Goal: Communication & Community: Connect with others

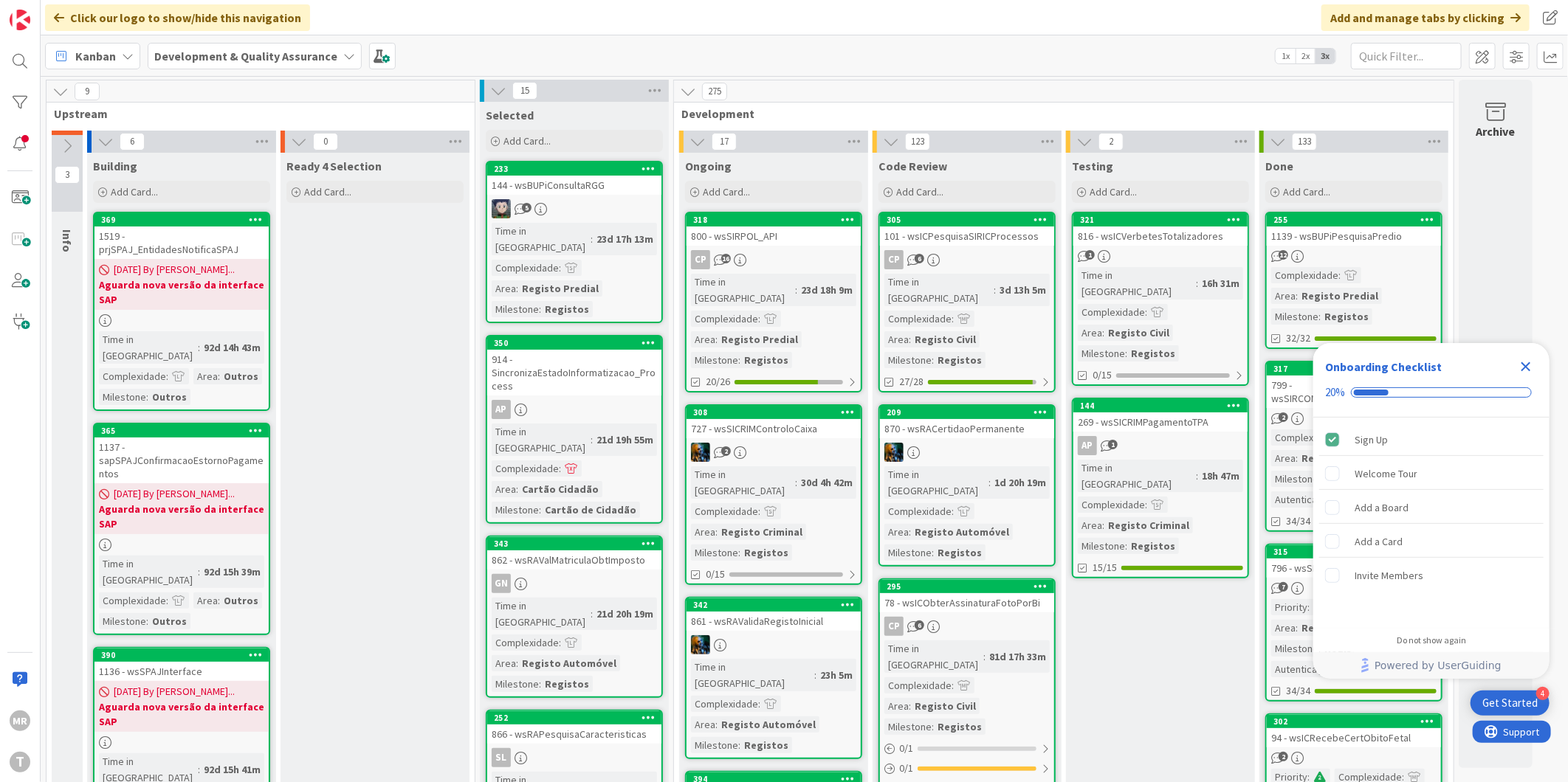
click at [1523, 368] on icon "Close Checklist" at bounding box center [1525, 367] width 18 height 18
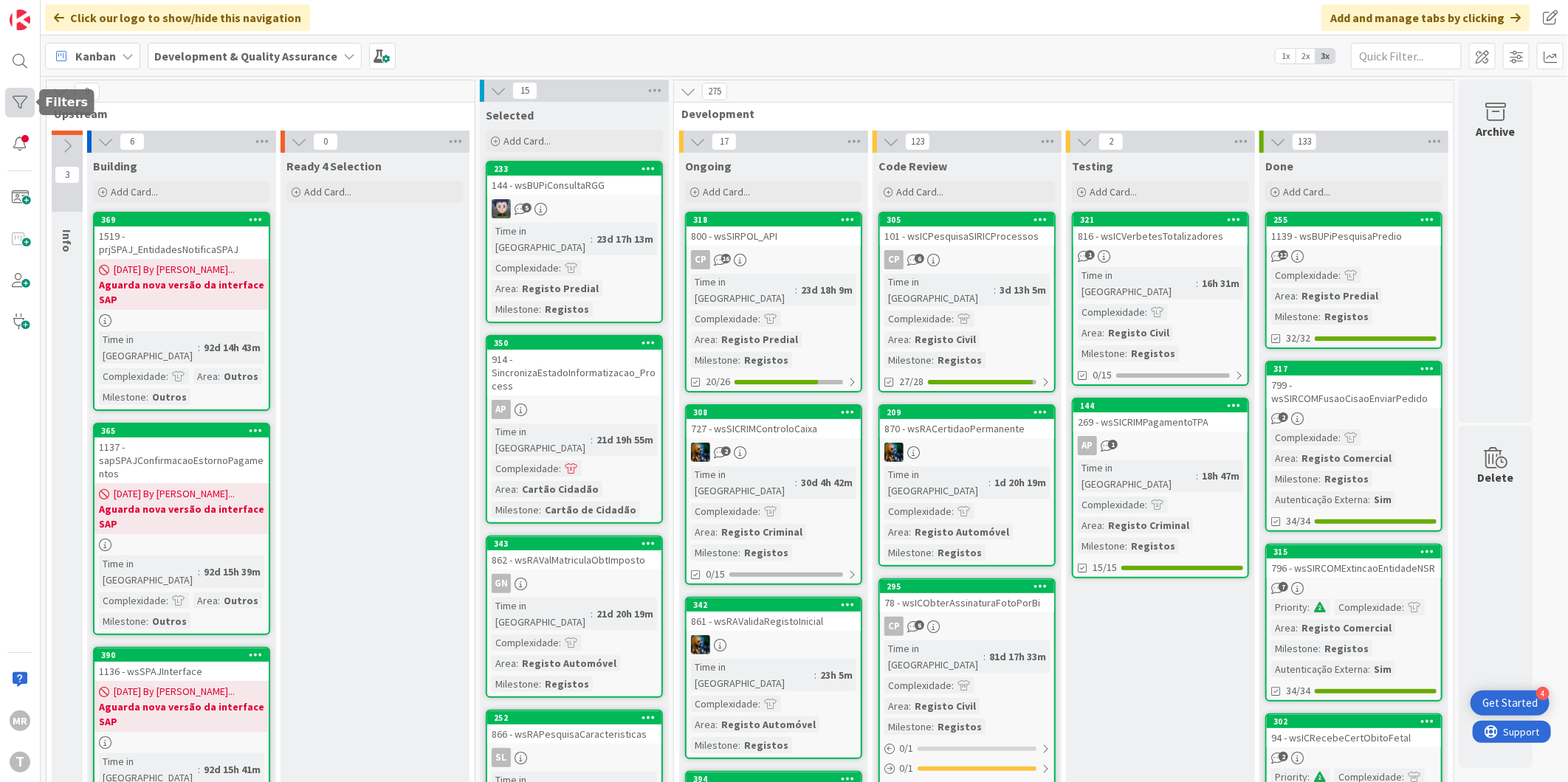
click at [12, 92] on div at bounding box center [20, 103] width 30 height 30
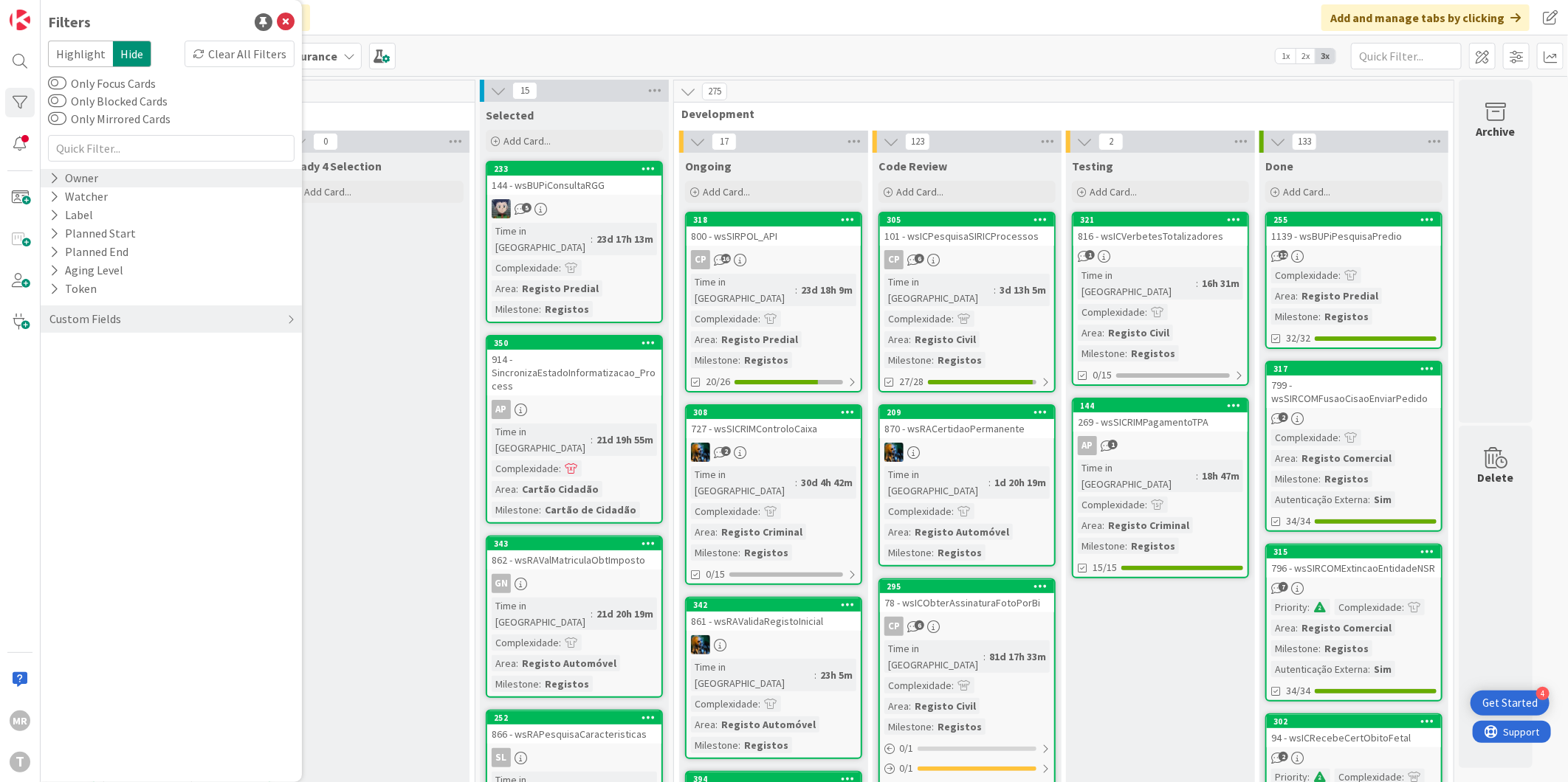
click at [51, 180] on icon at bounding box center [54, 178] width 9 height 12
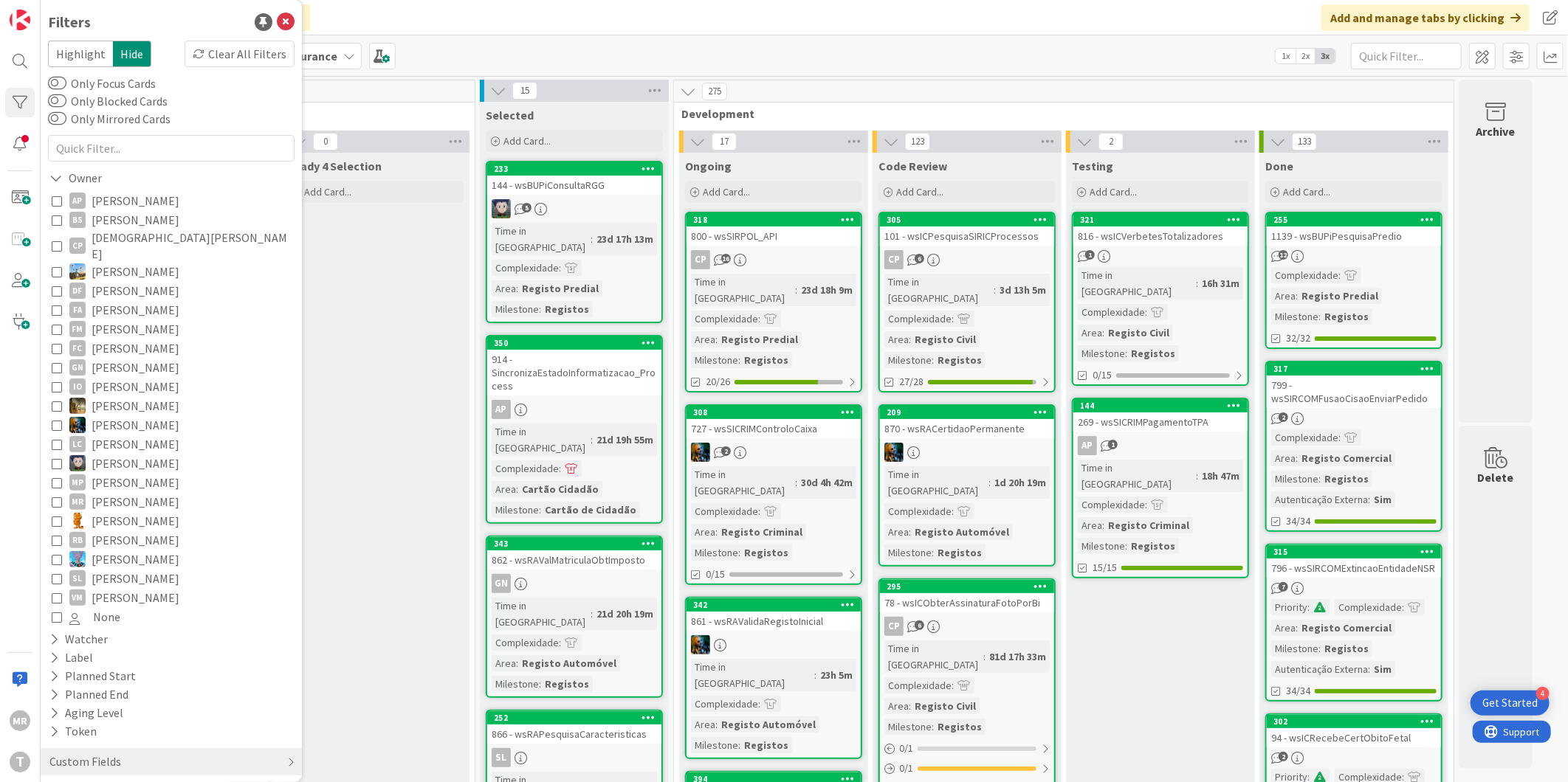
click at [112, 588] on span "[PERSON_NAME]" at bounding box center [135, 598] width 88 height 19
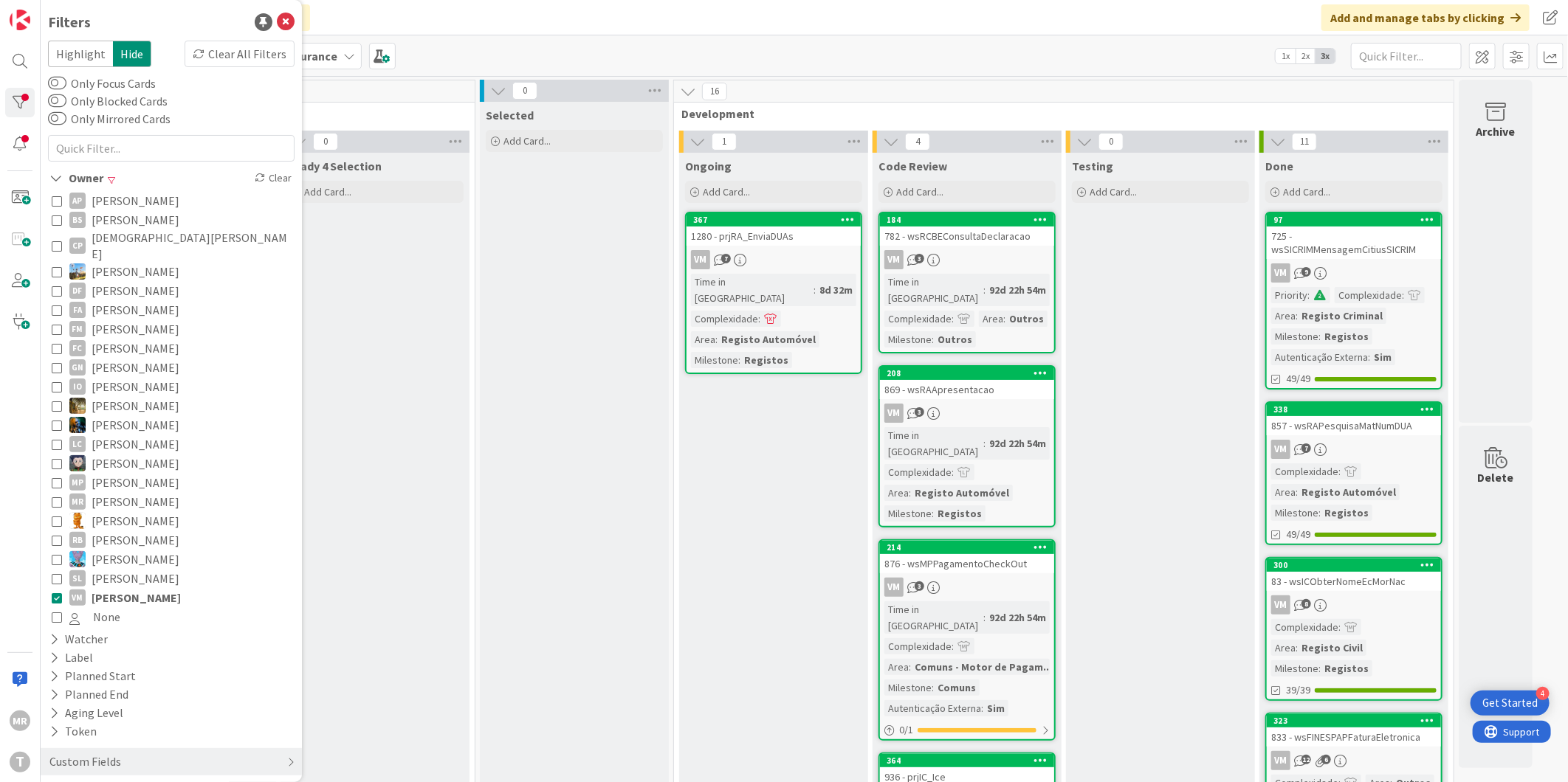
click at [92, 358] on span "[PERSON_NAME]" at bounding box center [135, 368] width 88 height 19
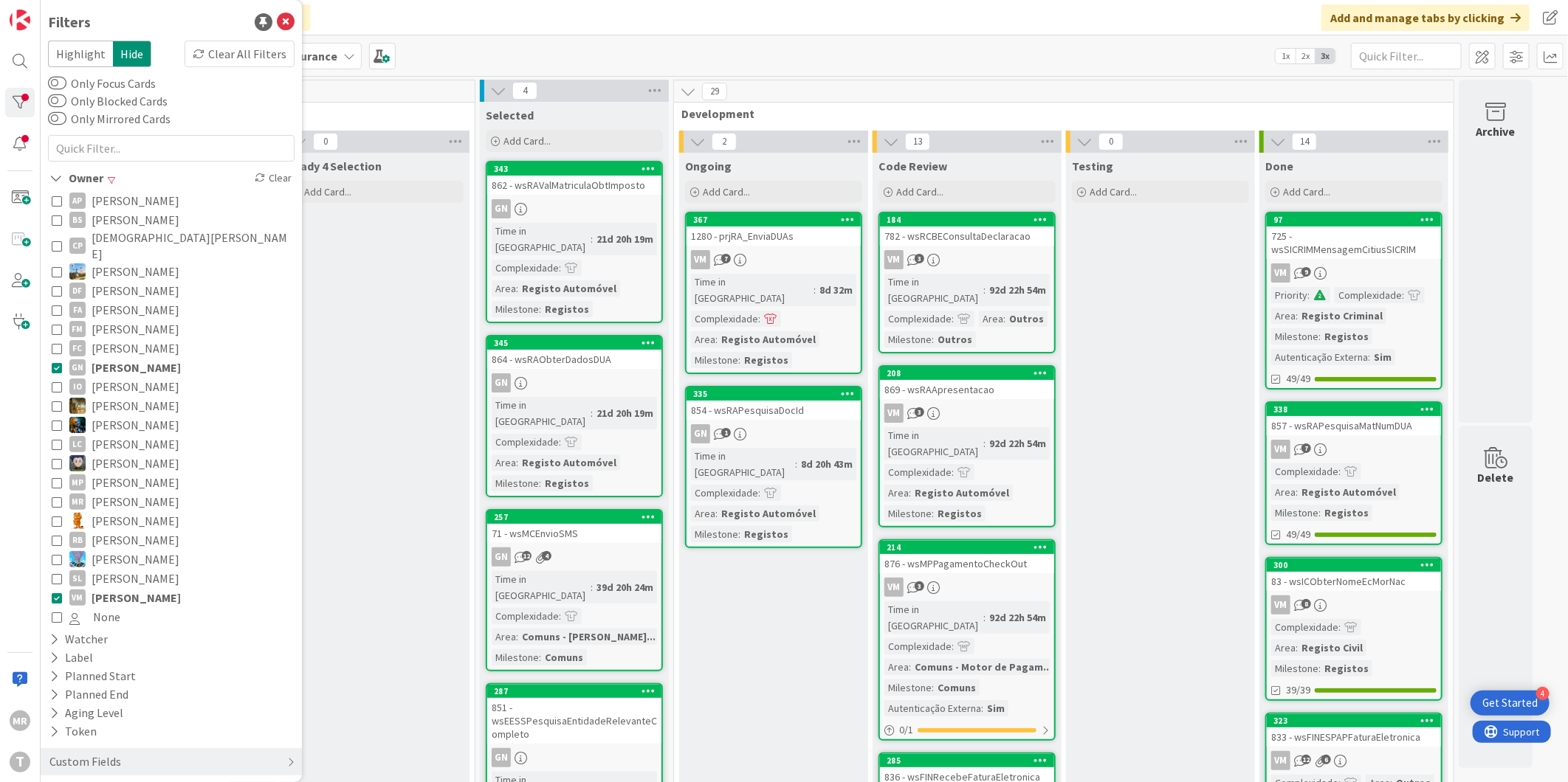
click at [113, 588] on span "[PERSON_NAME]" at bounding box center [136, 598] width 89 height 19
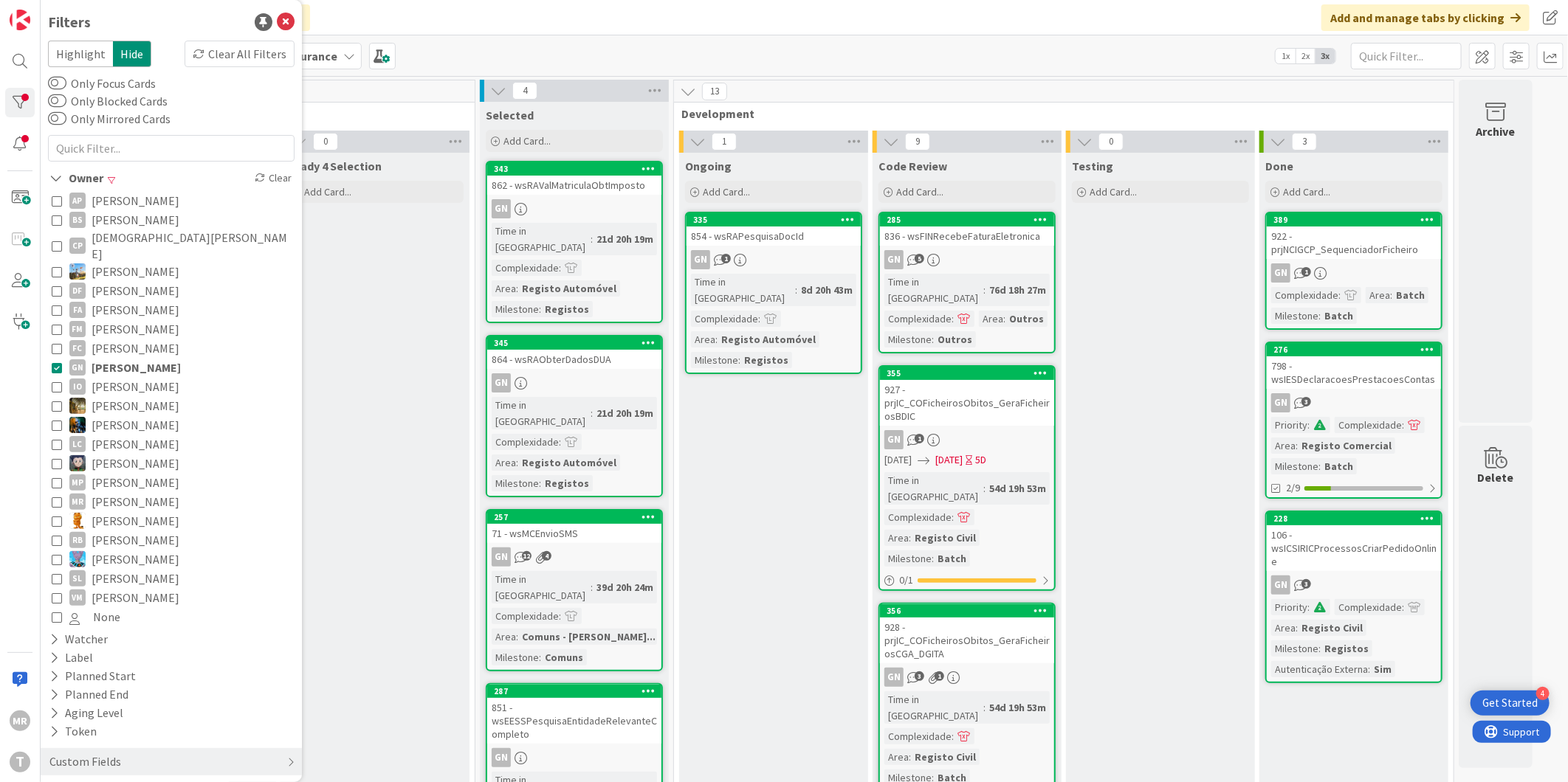
click at [127, 569] on span "[PERSON_NAME]" at bounding box center [135, 578] width 88 height 19
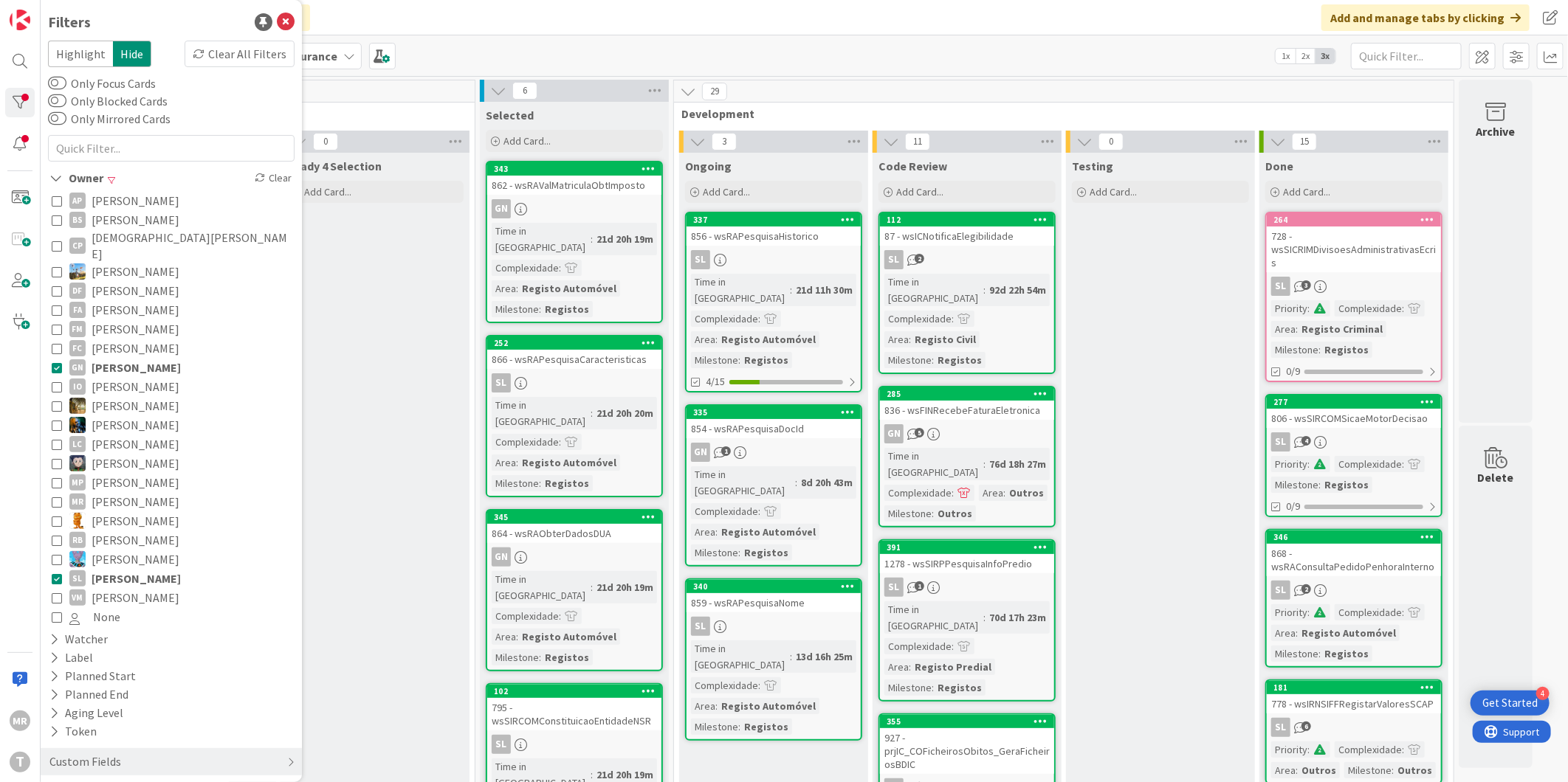
click at [170, 358] on span "[PERSON_NAME]" at bounding box center [136, 368] width 89 height 19
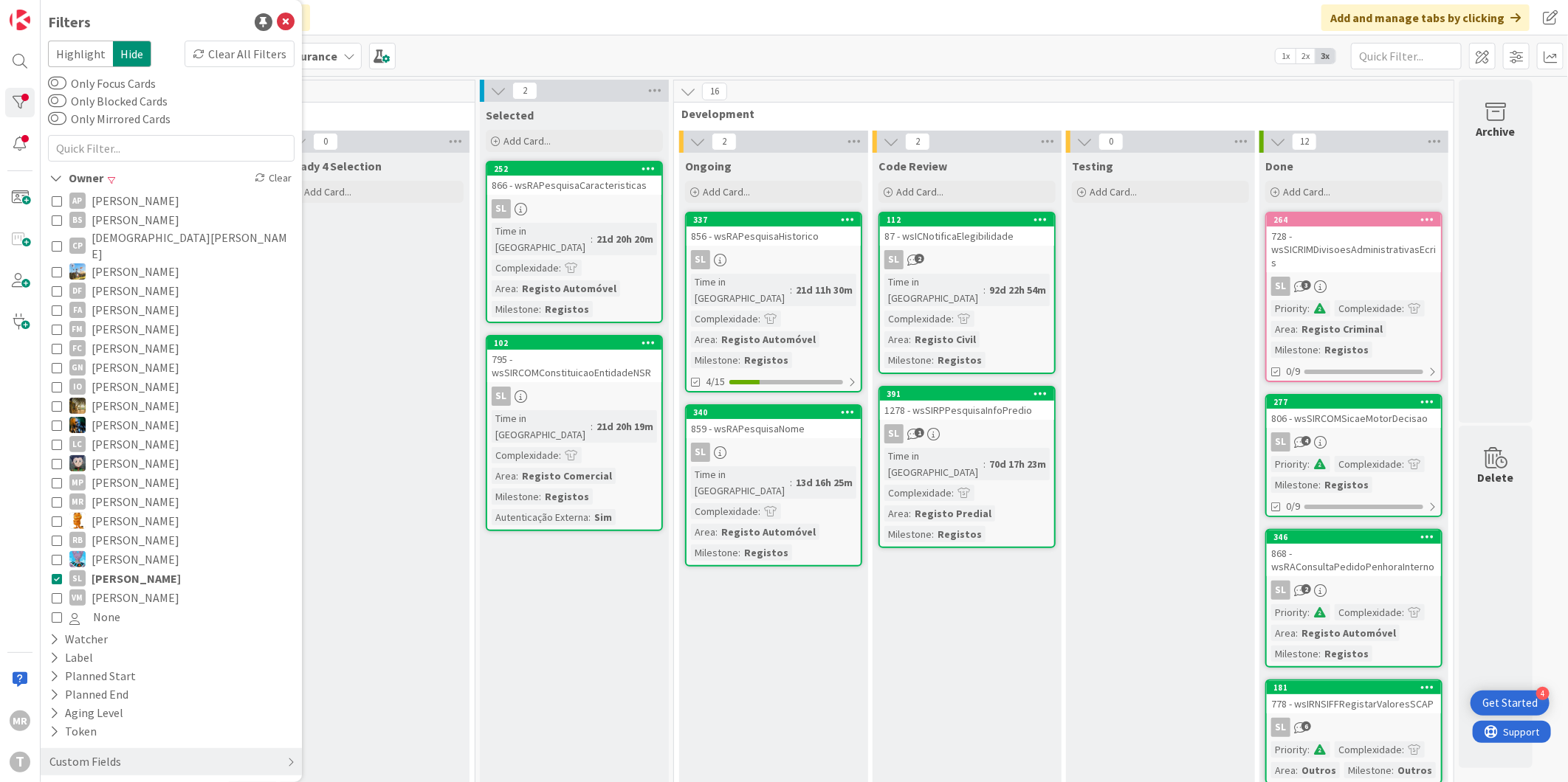
click at [136, 588] on span "[PERSON_NAME]" at bounding box center [135, 598] width 88 height 19
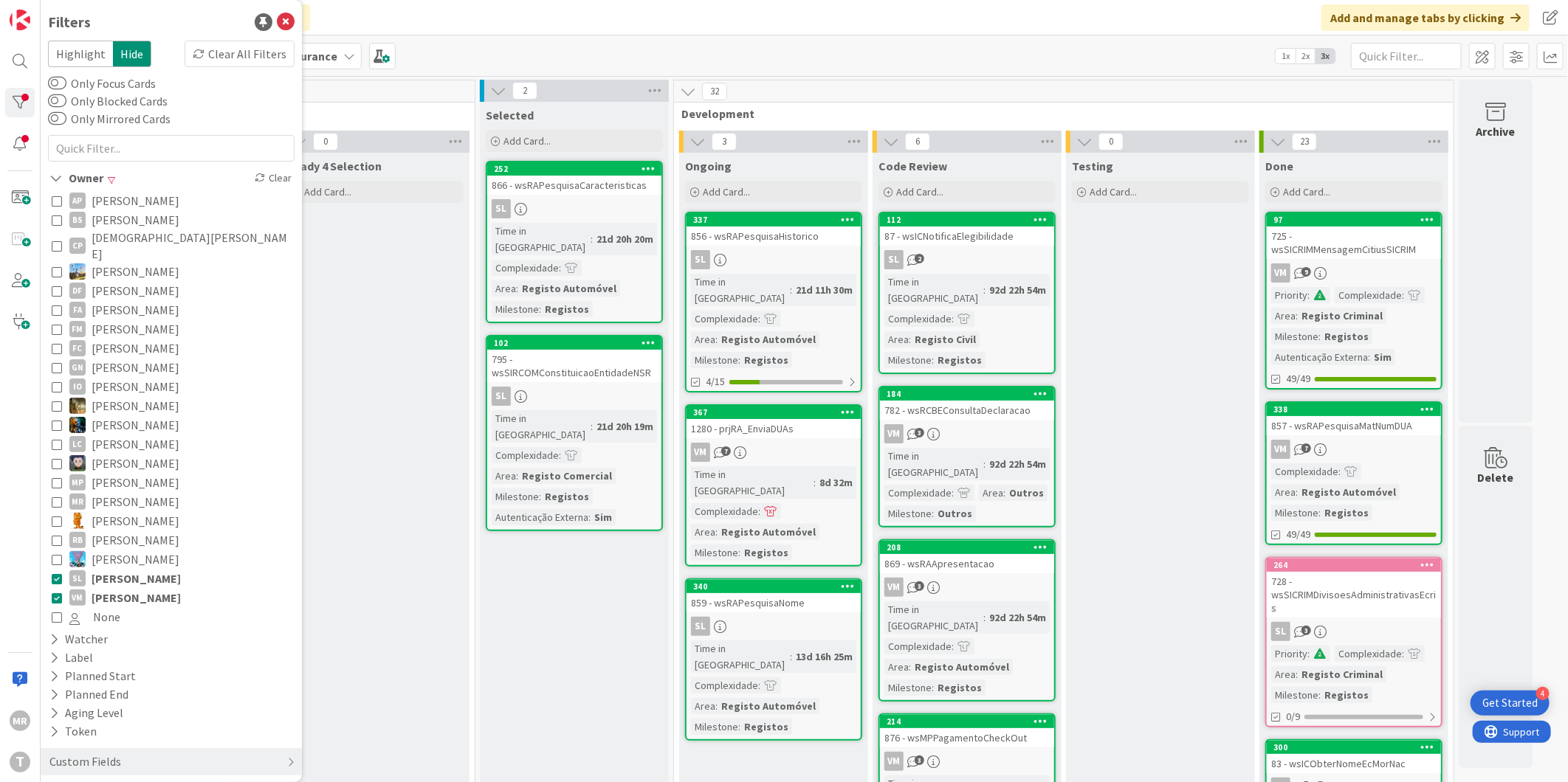
click at [141, 569] on span "[PERSON_NAME]" at bounding box center [136, 578] width 89 height 19
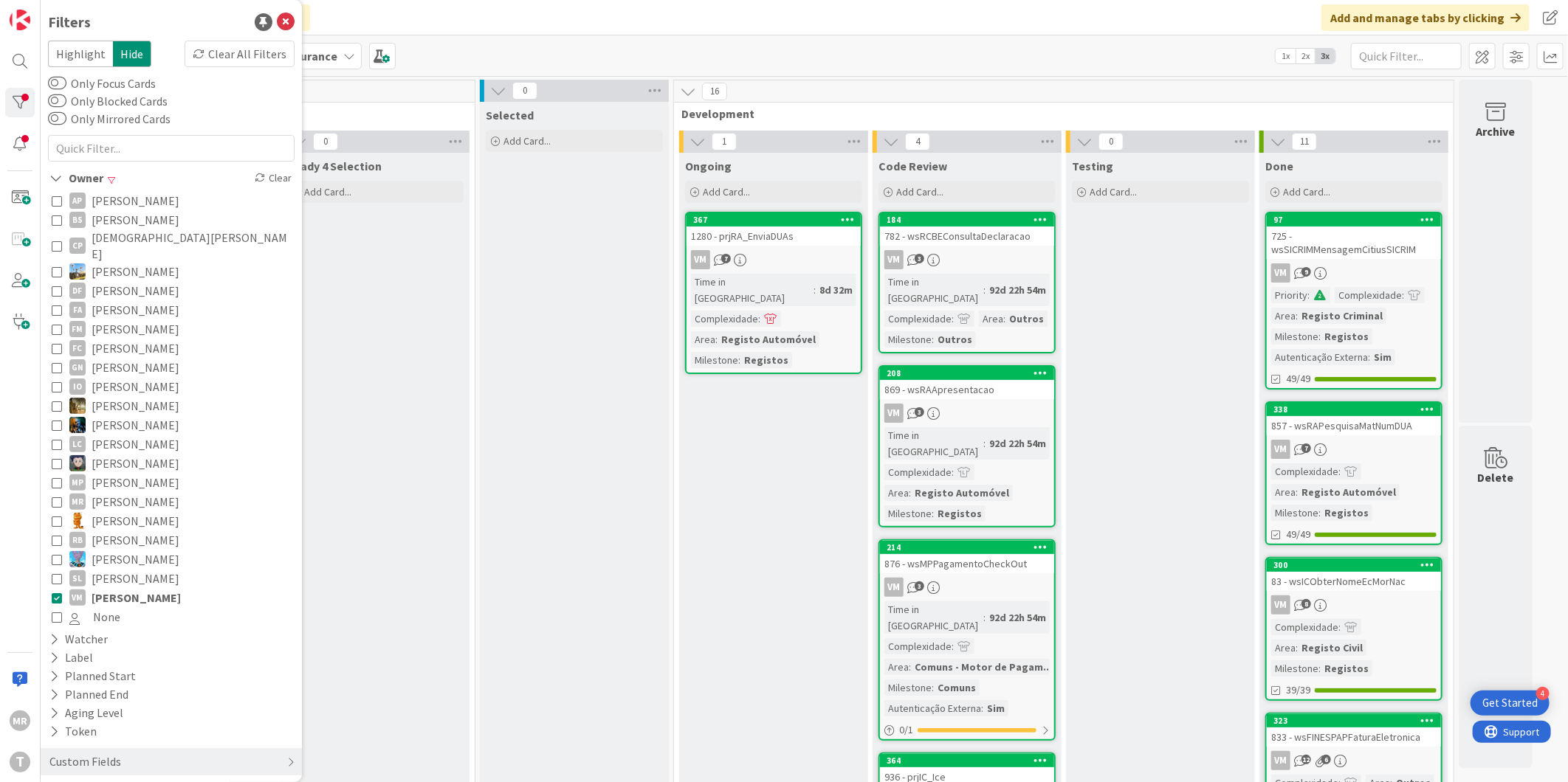
click at [141, 569] on span "[PERSON_NAME]" at bounding box center [135, 578] width 88 height 19
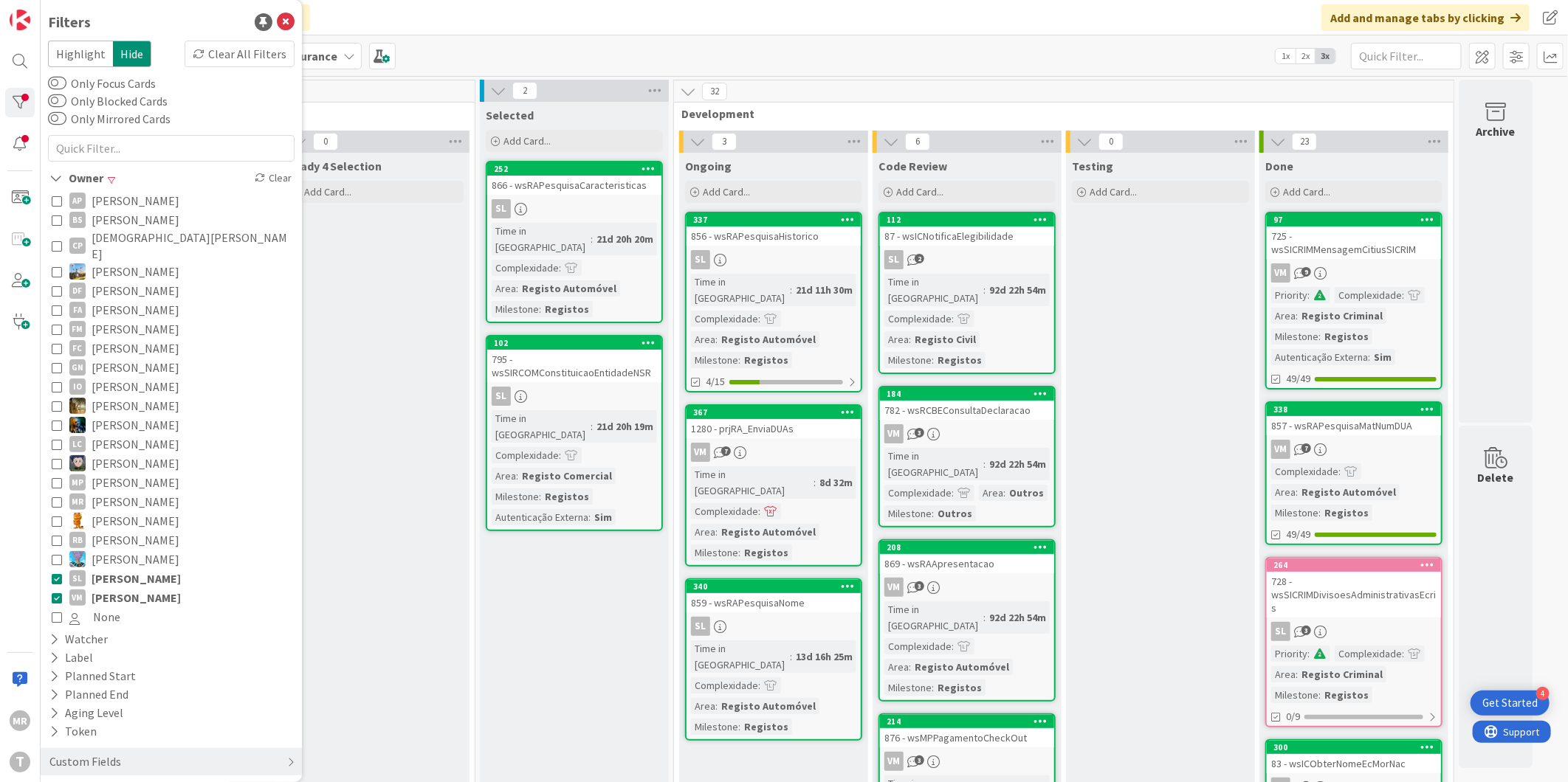
click at [151, 569] on span "[PERSON_NAME]" at bounding box center [136, 578] width 89 height 19
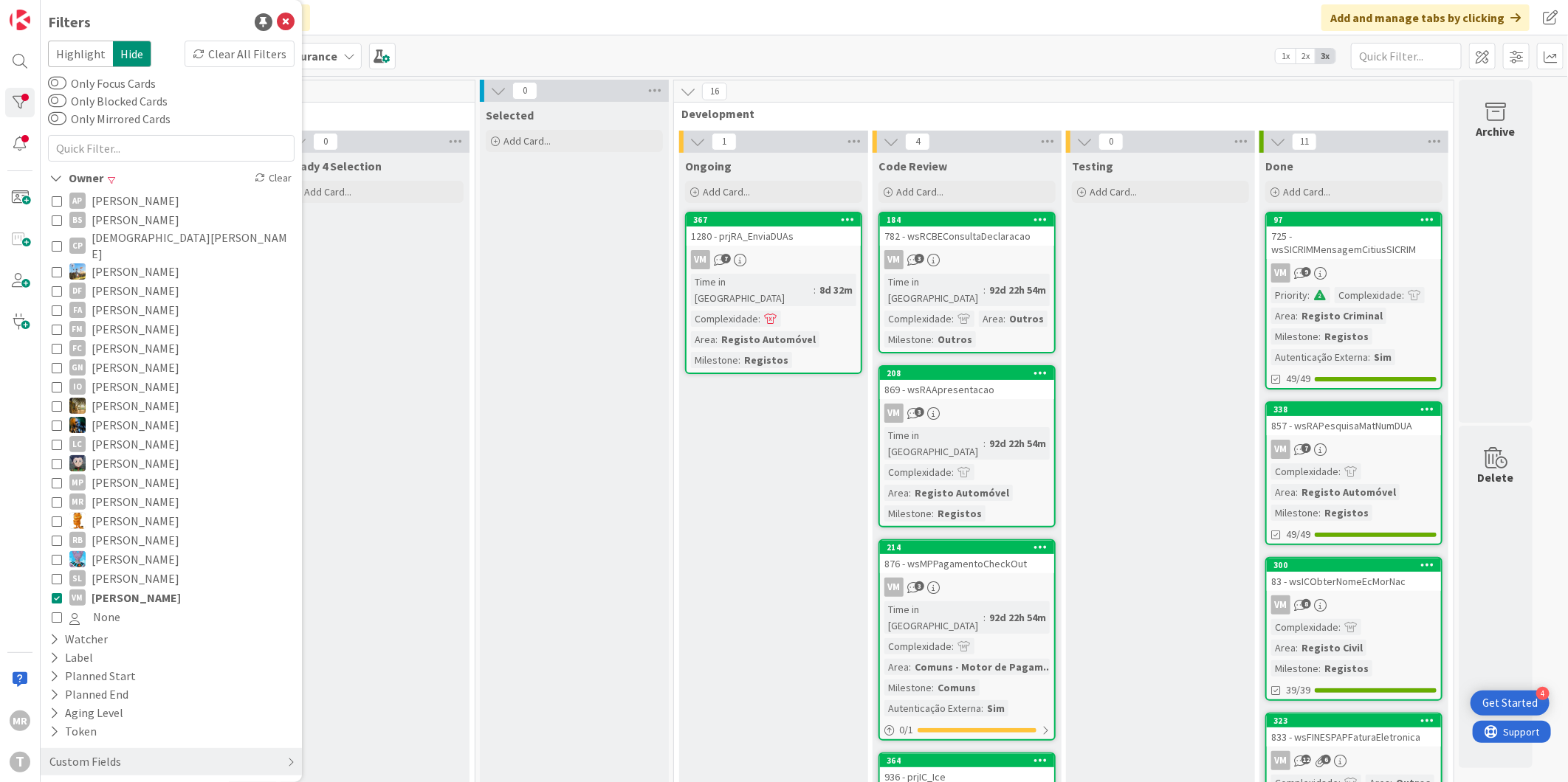
click at [146, 588] on span "[PERSON_NAME]" at bounding box center [136, 598] width 89 height 19
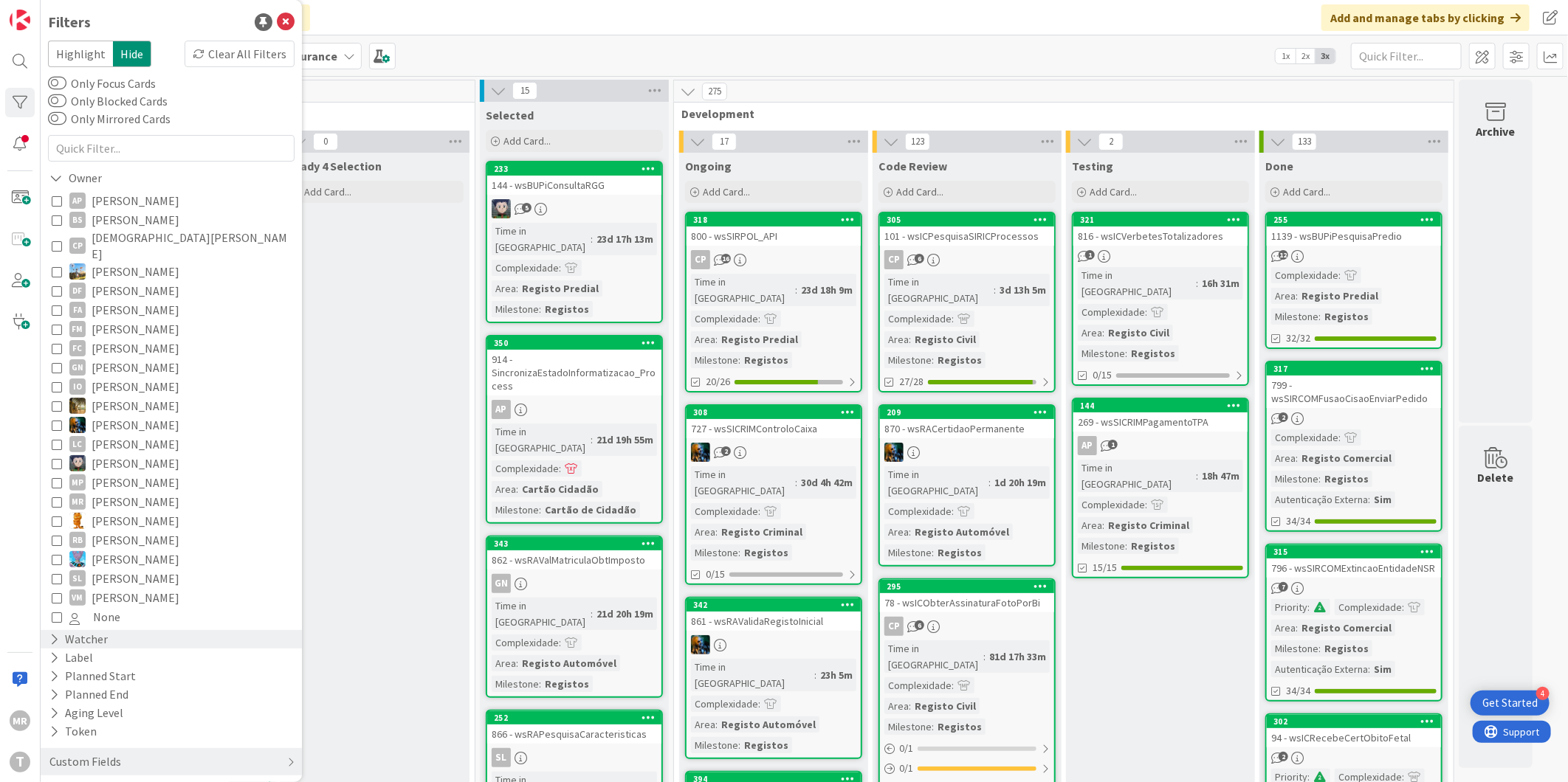
click at [104, 630] on div "Watcher" at bounding box center [79, 640] width 61 height 19
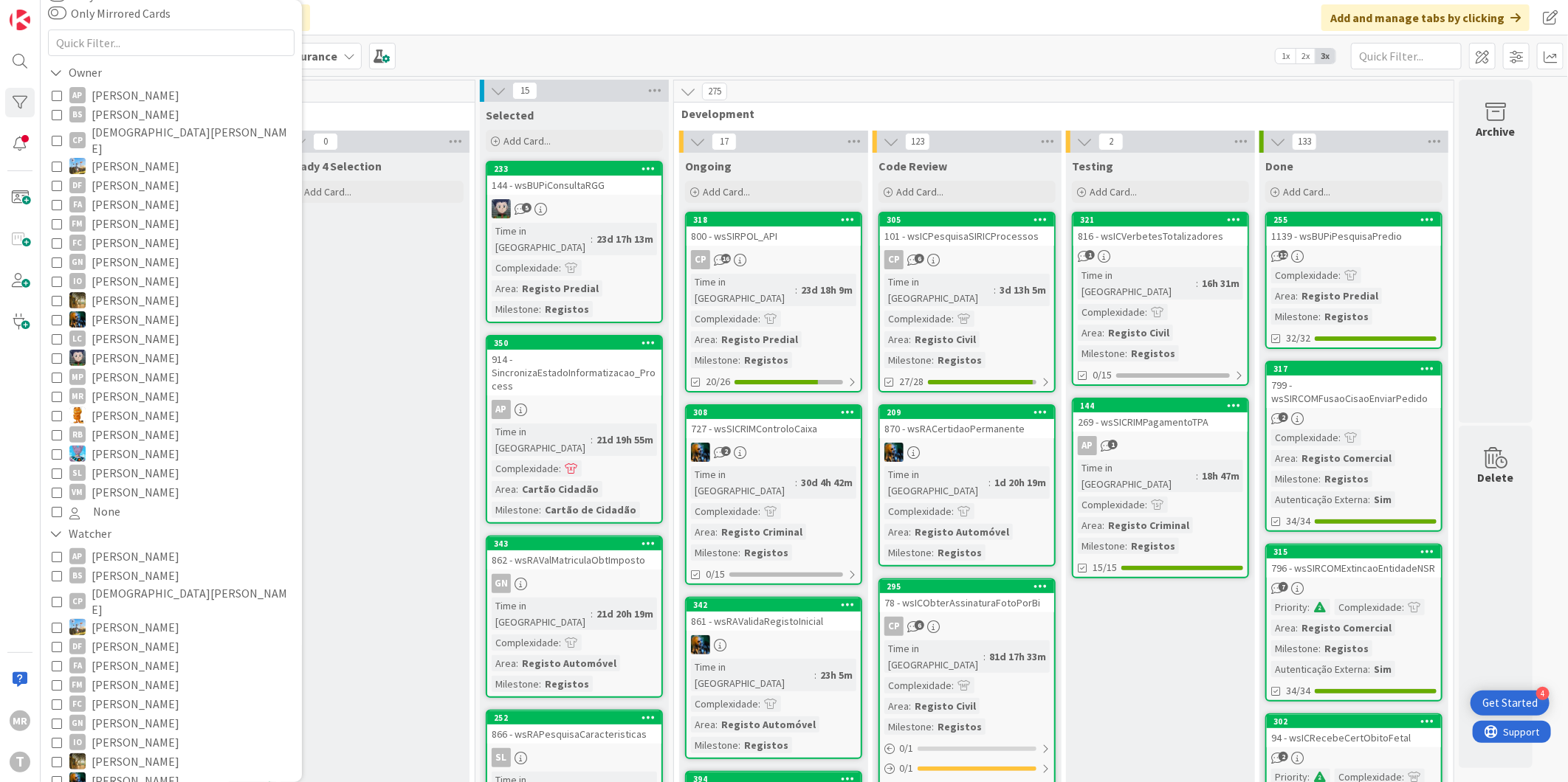
scroll to position [246, 0]
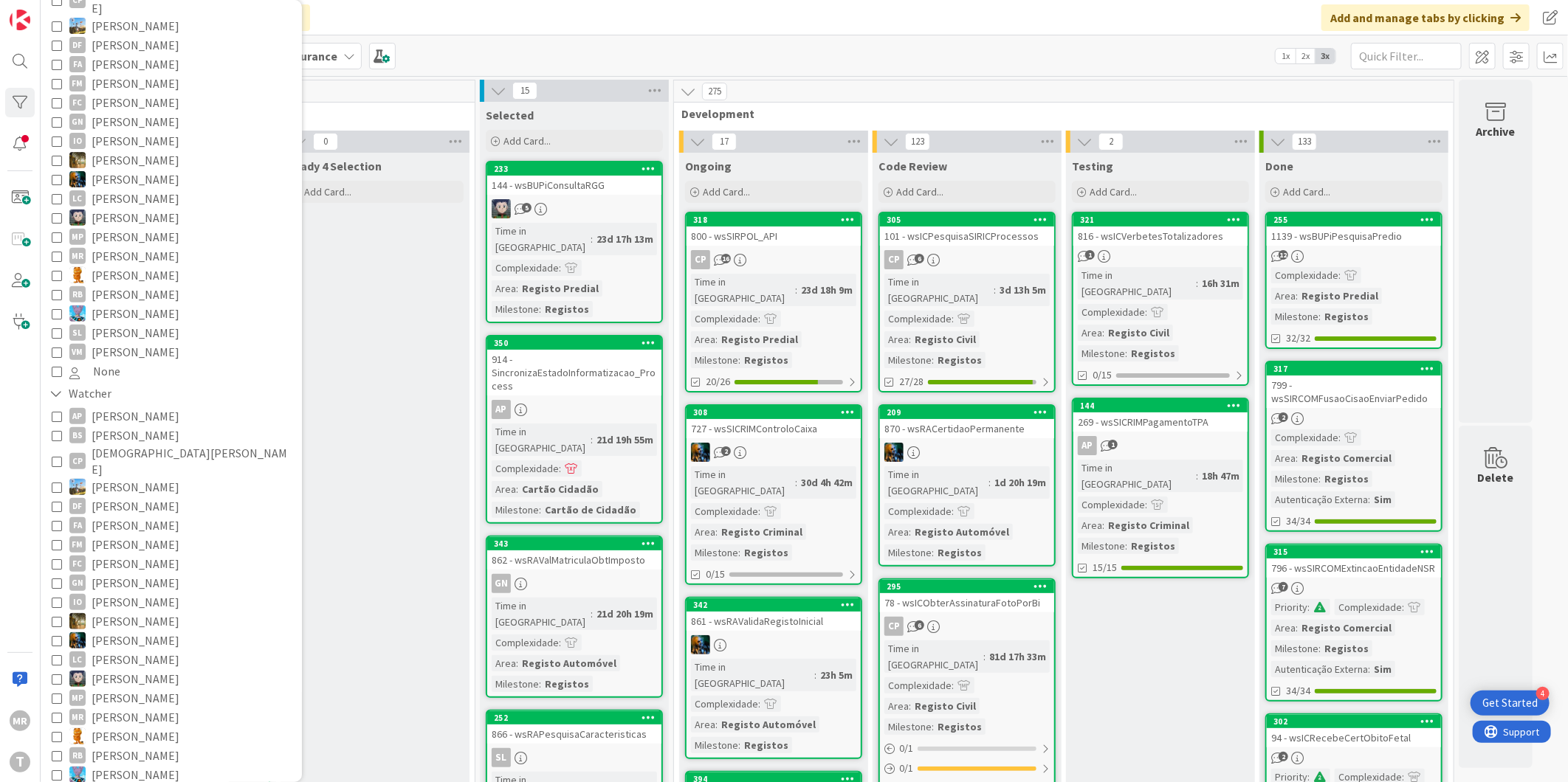
click at [138, 727] on span "[PERSON_NAME]" at bounding box center [135, 736] width 88 height 19
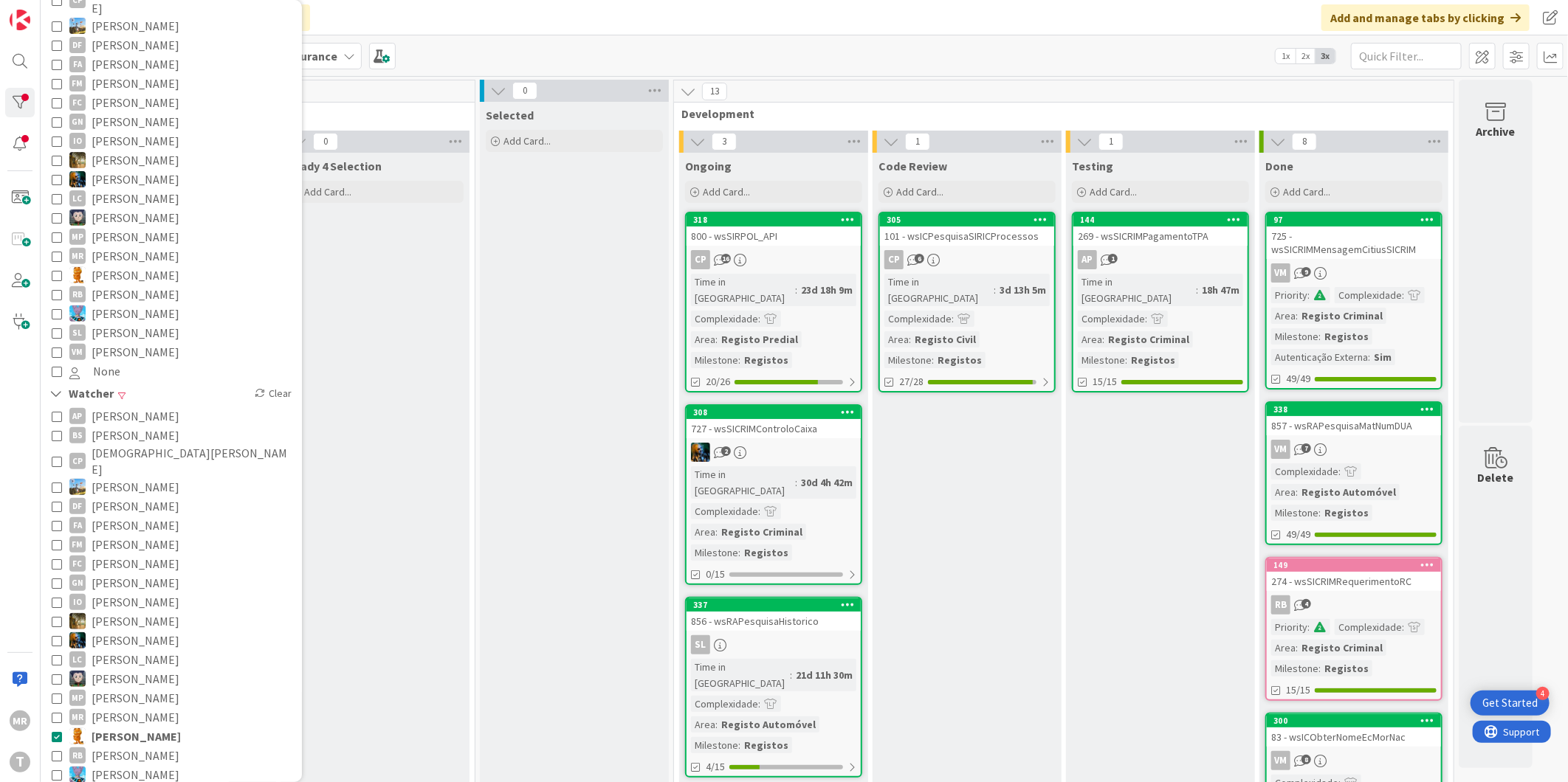
click at [100, 727] on span "[PERSON_NAME]" at bounding box center [136, 736] width 89 height 19
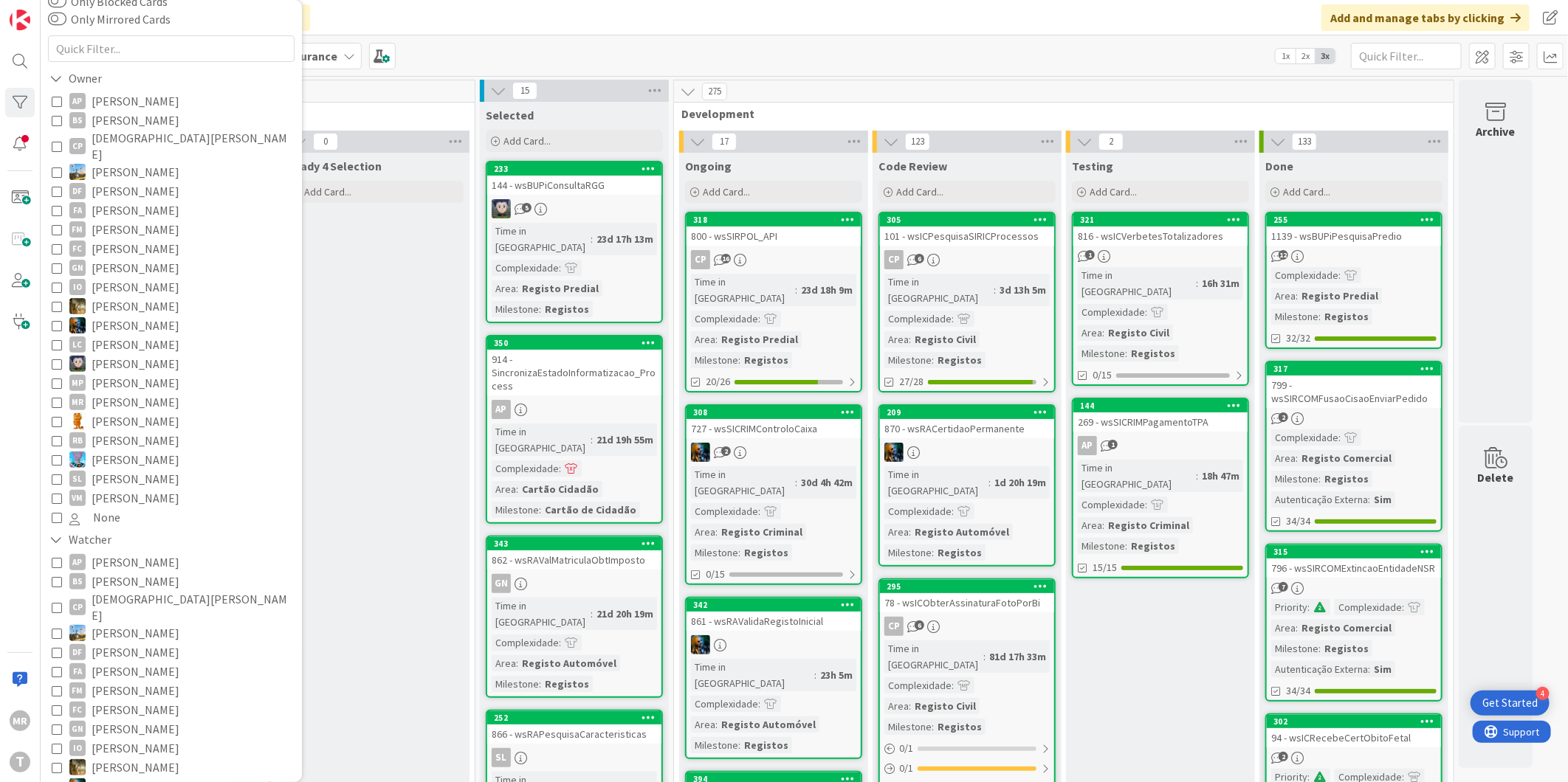
scroll to position [0, 0]
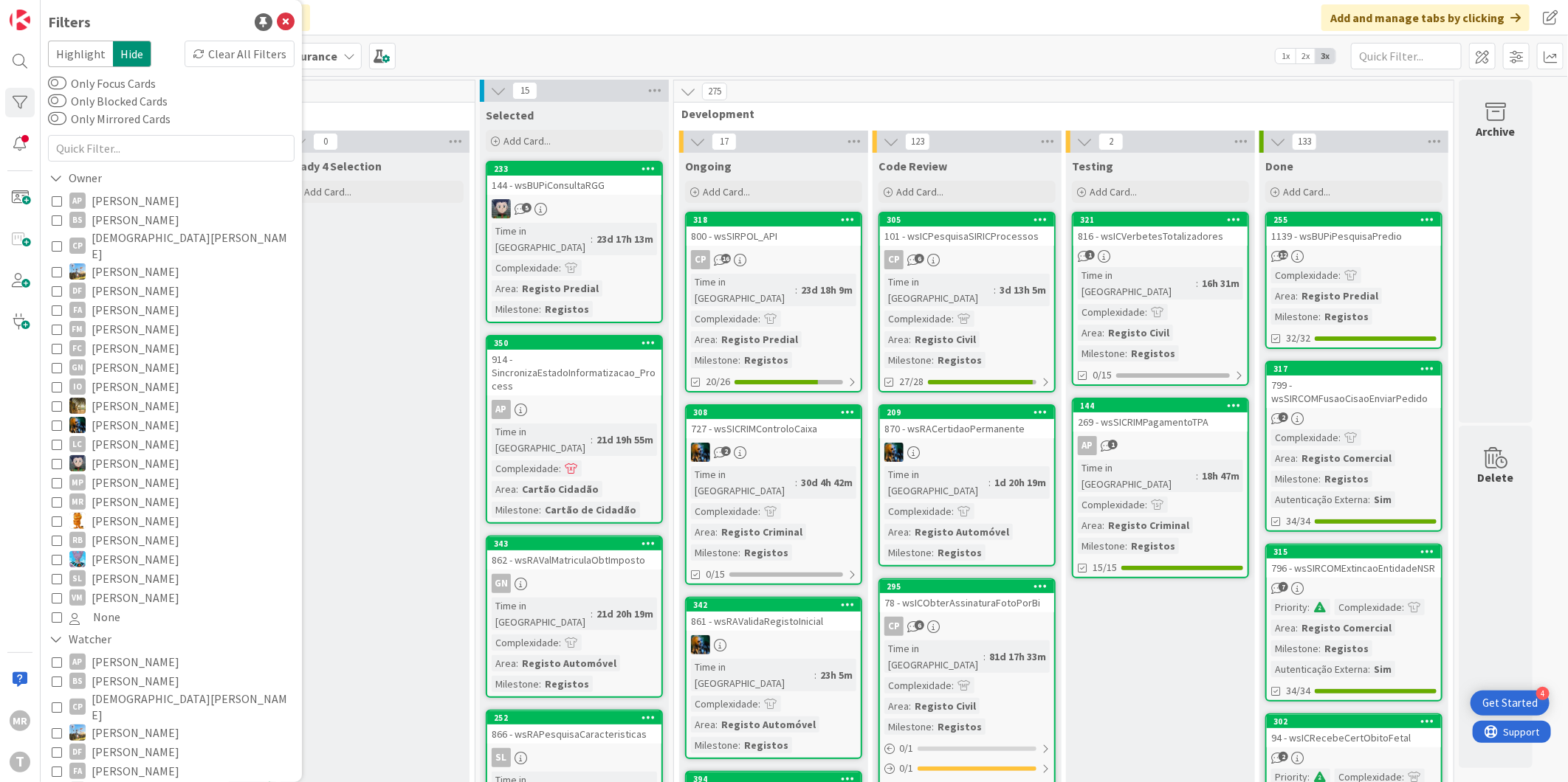
click at [148, 239] on span "[DEMOGRAPHIC_DATA][PERSON_NAME]" at bounding box center [191, 246] width 199 height 33
